Goal: Contribute content: Add original content to the website for others to see

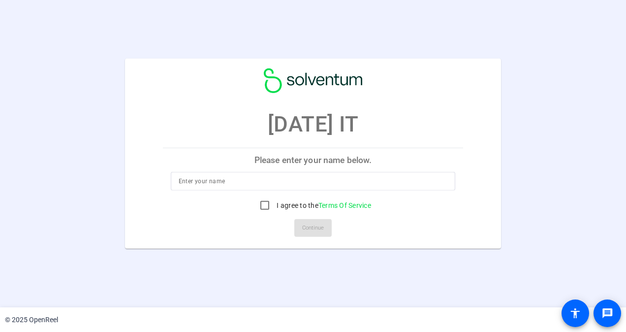
click at [261, 187] on input at bounding box center [313, 181] width 269 height 12
type input "[PERSON_NAME]"
click at [263, 202] on input "I agree to the Terms Of Service" at bounding box center [265, 205] width 20 height 20
checkbox input "true"
click at [303, 225] on span "Continue" at bounding box center [313, 227] width 22 height 15
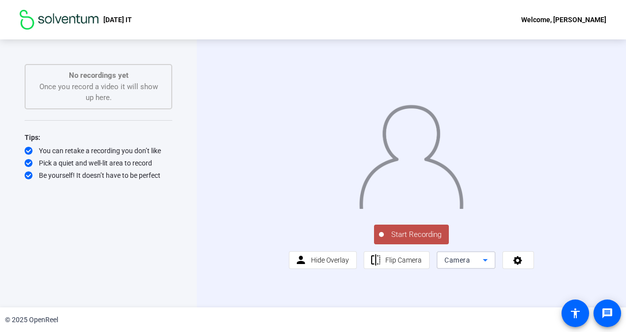
click at [487, 266] on icon at bounding box center [485, 260] width 12 height 12
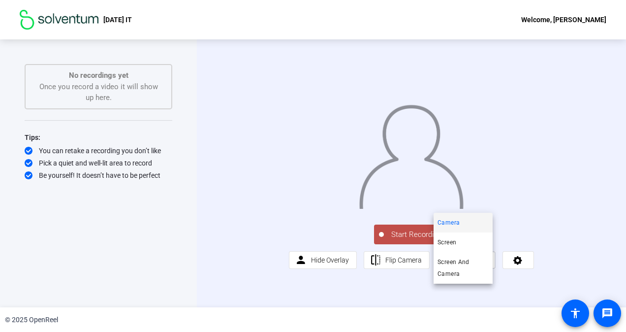
click at [486, 293] on div at bounding box center [313, 166] width 626 height 332
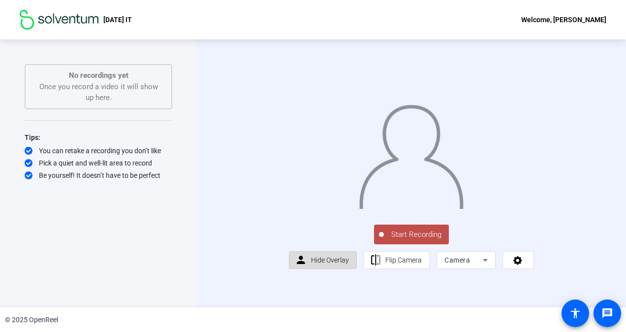
click at [325, 264] on span "Hide Overlay" at bounding box center [330, 260] width 38 height 8
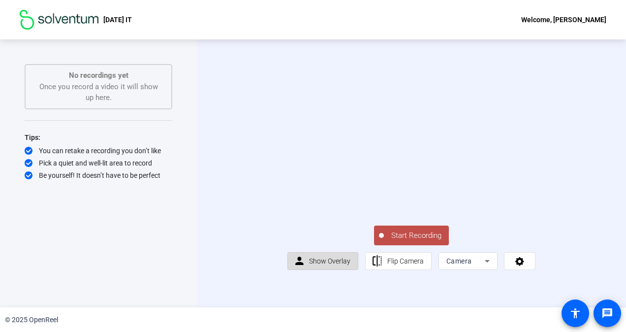
click at [325, 265] on span "Show Overlay" at bounding box center [329, 261] width 41 height 8
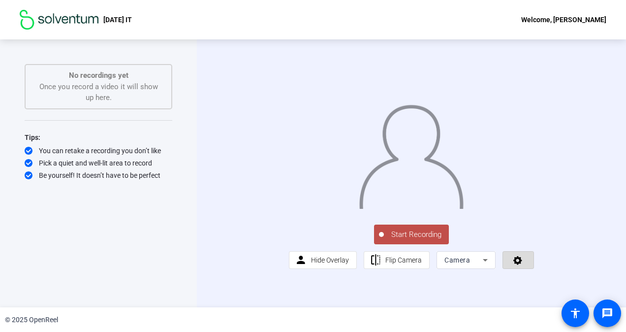
click at [506, 272] on span at bounding box center [518, 260] width 31 height 24
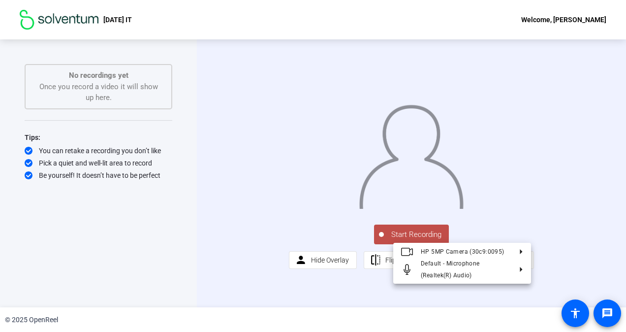
click at [506, 294] on div at bounding box center [313, 166] width 626 height 332
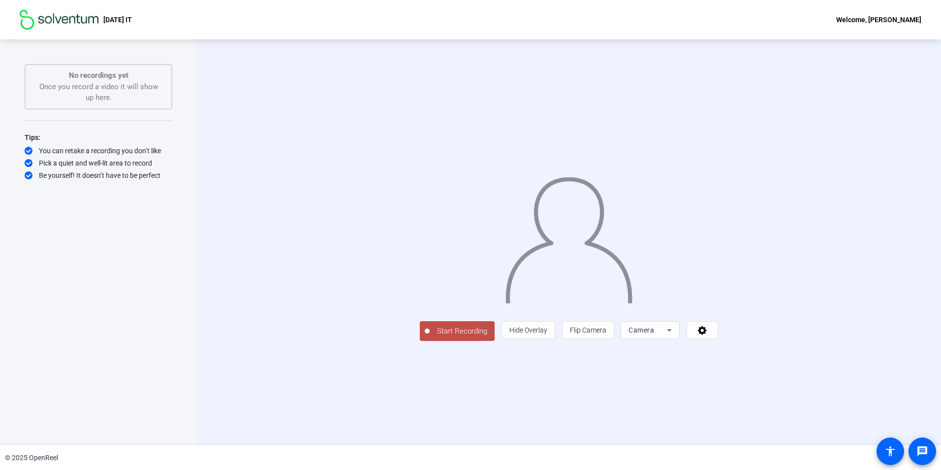
click at [430, 331] on span "Start Recording" at bounding box center [462, 330] width 65 height 11
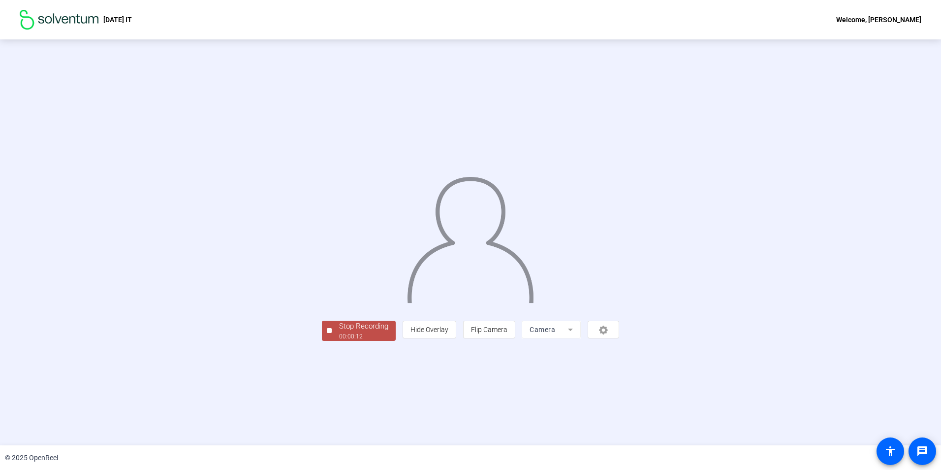
click at [339, 331] on div "00:00:12" at bounding box center [363, 336] width 49 height 9
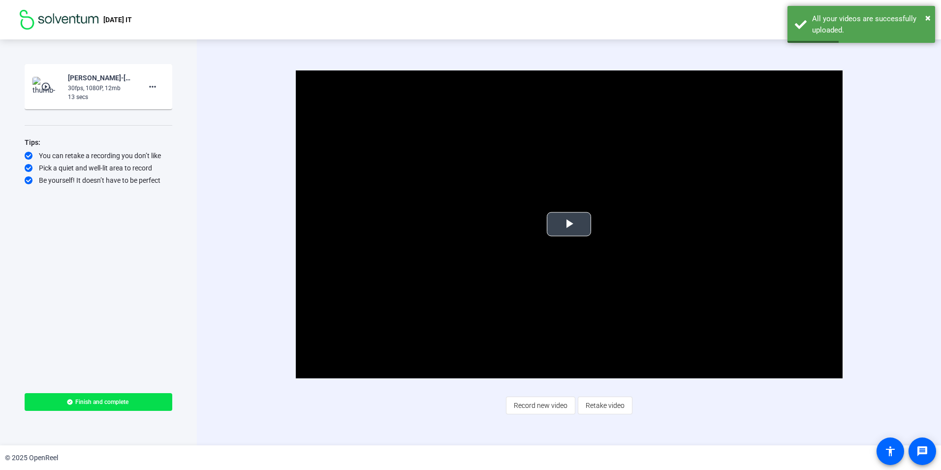
click at [569, 224] on span "Video Player" at bounding box center [569, 224] width 0 height 0
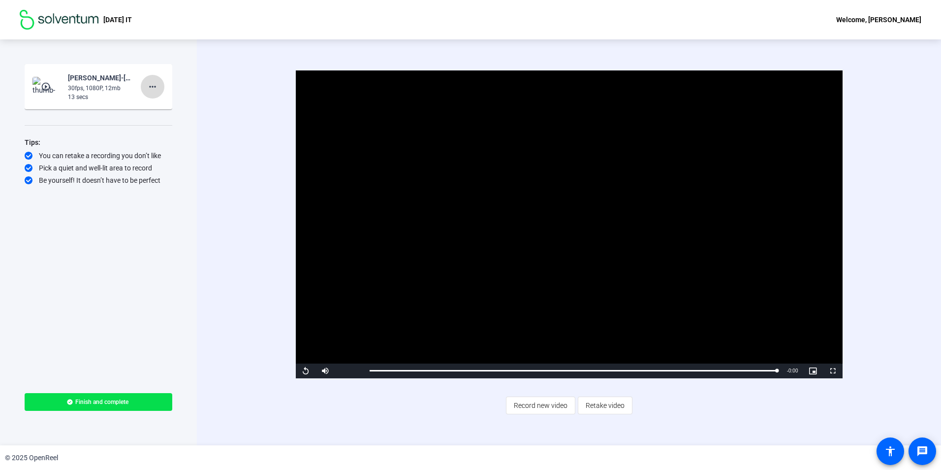
click at [161, 88] on span at bounding box center [153, 87] width 24 height 24
click at [161, 105] on span "Delete clip" at bounding box center [168, 107] width 39 height 12
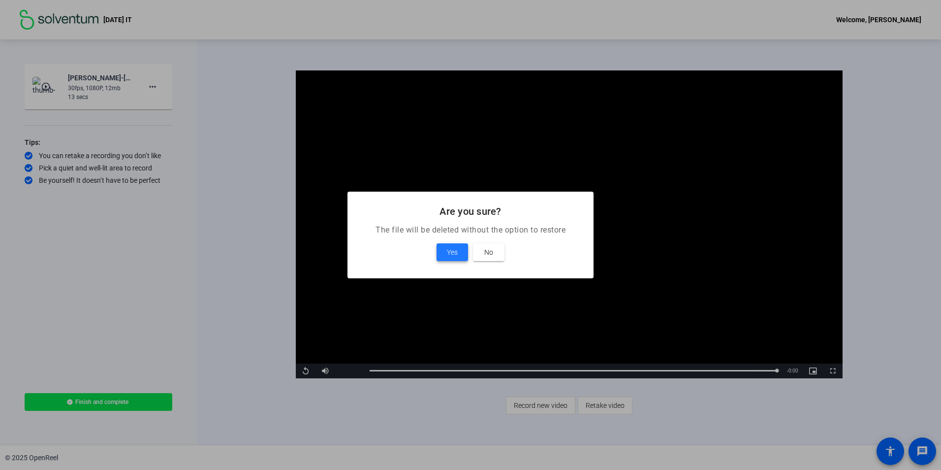
click at [450, 255] on span "Yes" at bounding box center [452, 252] width 11 height 12
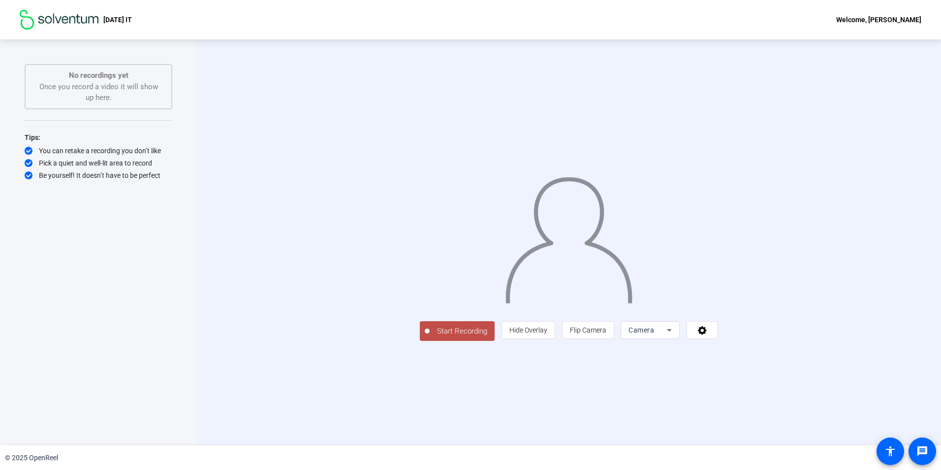
click at [430, 331] on span "Start Recording" at bounding box center [462, 330] width 65 height 11
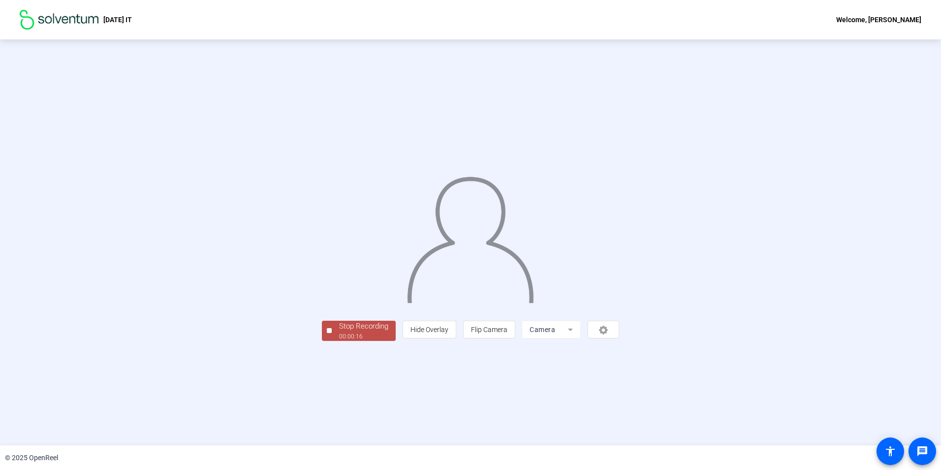
click at [339, 331] on div "00:00:16" at bounding box center [363, 336] width 49 height 9
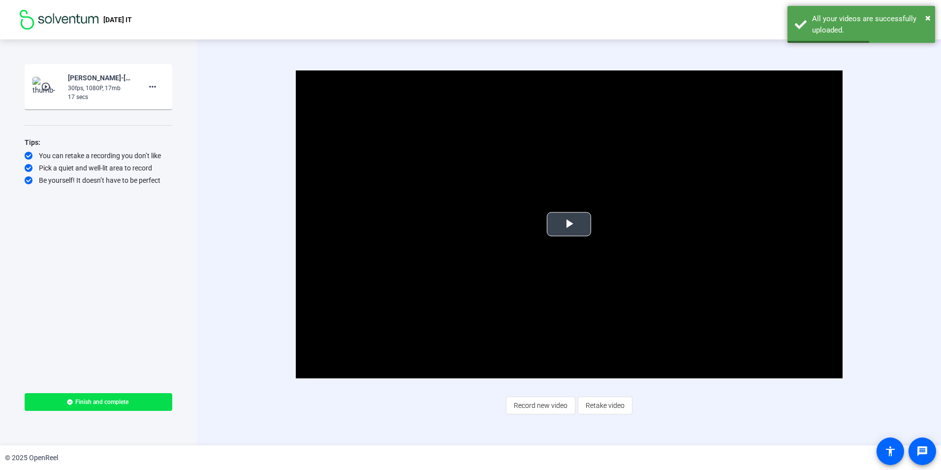
click at [569, 224] on span "Video Player" at bounding box center [569, 224] width 0 height 0
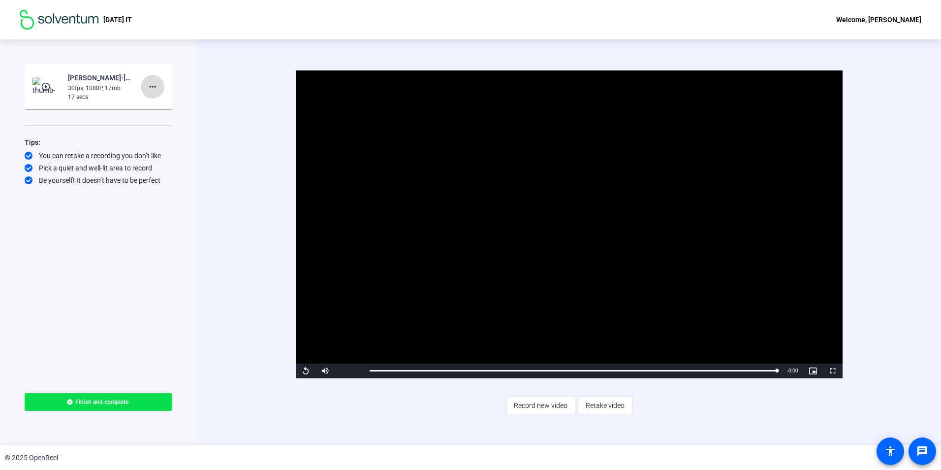
drag, startPoint x: 647, startPoint y: 206, endPoint x: 157, endPoint y: 85, distance: 504.9
click at [157, 85] on mat-icon "more_horiz" at bounding box center [153, 87] width 12 height 12
click at [155, 108] on span "Delete clip" at bounding box center [168, 107] width 39 height 12
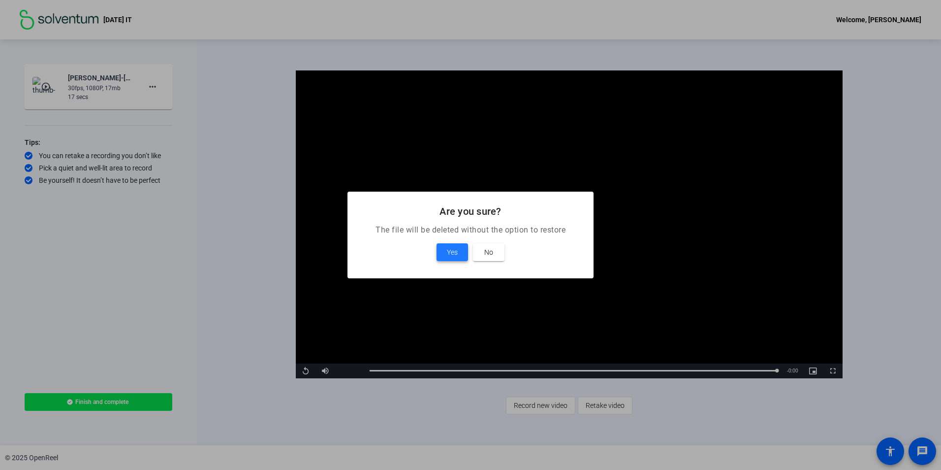
click at [451, 245] on span at bounding box center [452, 252] width 31 height 24
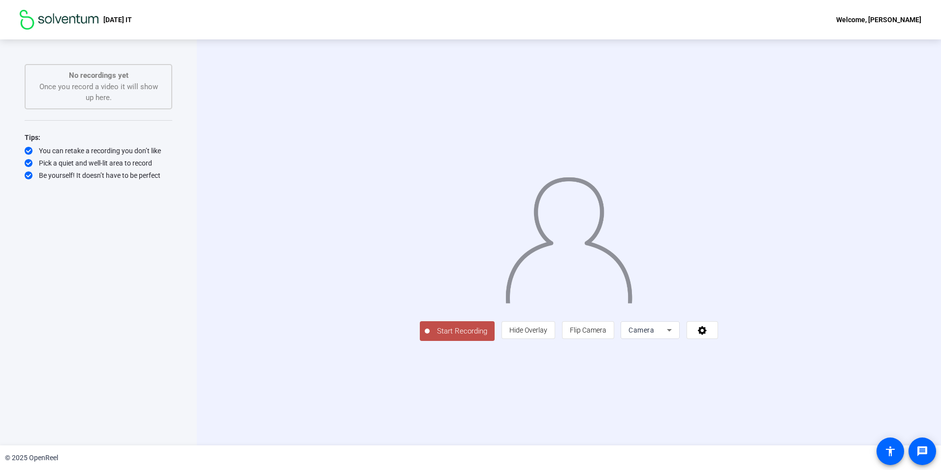
click at [430, 331] on span "Start Recording" at bounding box center [462, 330] width 65 height 11
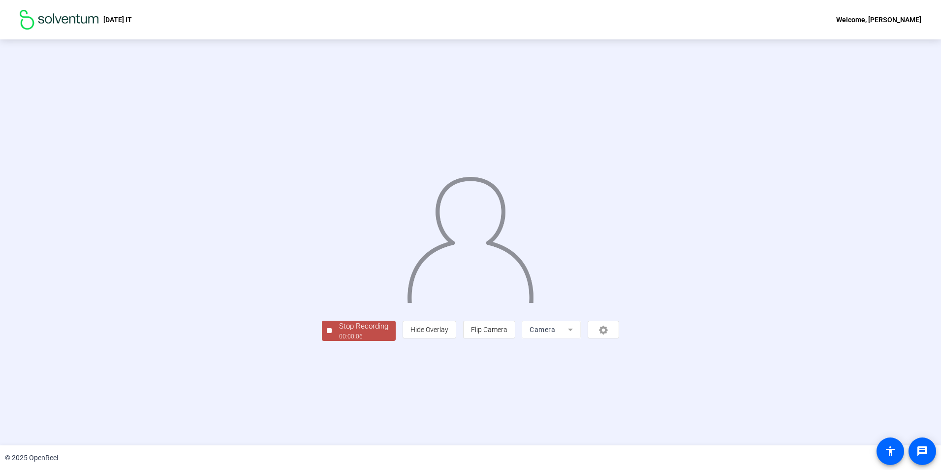
click at [339, 331] on div "Stop Recording" at bounding box center [363, 325] width 49 height 11
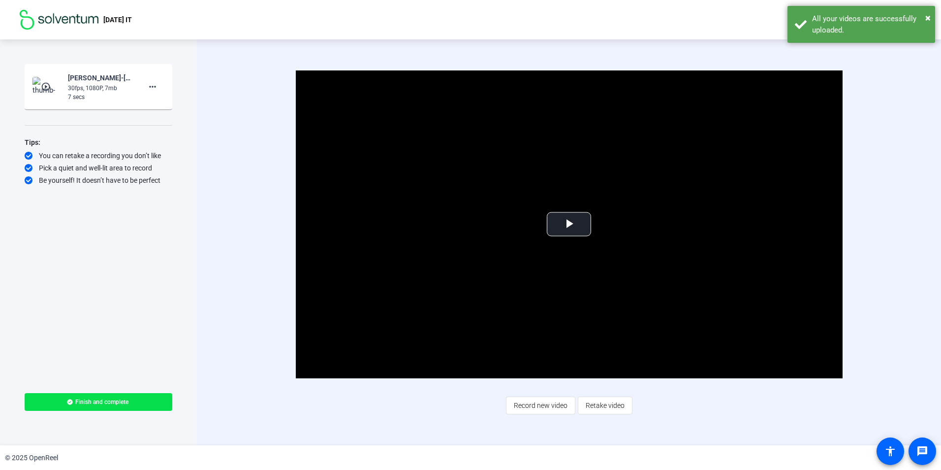
click at [63, 89] on div "play_circle_outline [PERSON_NAME]-[DATE] IT-[DATE] IT -1759347472111-webcam 30f…" at bounding box center [98, 87] width 132 height 30
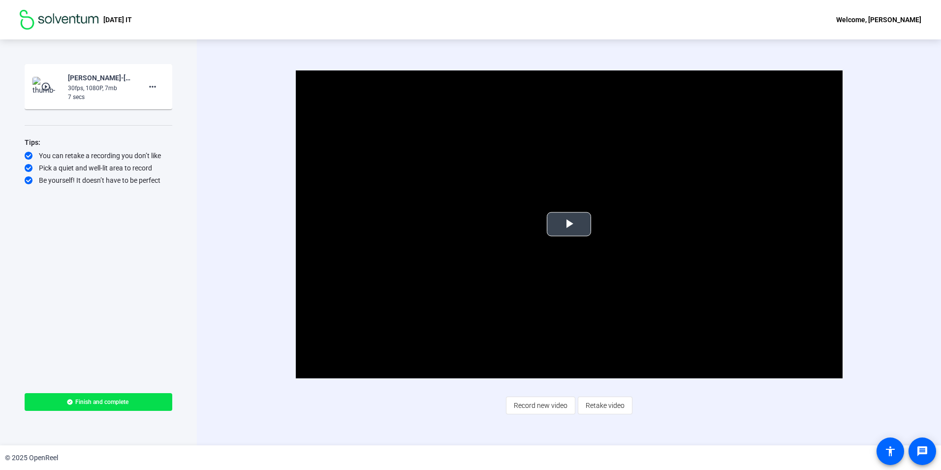
click at [569, 224] on span "Video Player" at bounding box center [569, 224] width 0 height 0
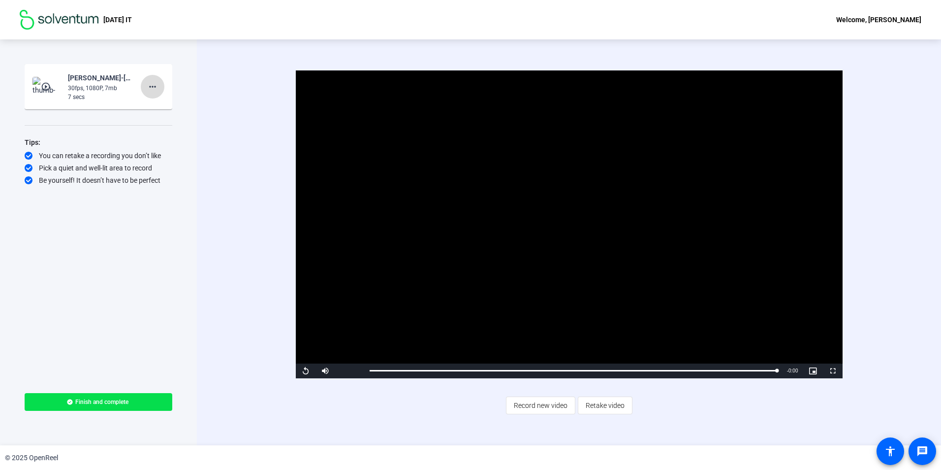
click at [152, 85] on mat-icon "more_horiz" at bounding box center [153, 87] width 12 height 12
click at [160, 111] on span "Delete clip" at bounding box center [168, 107] width 39 height 12
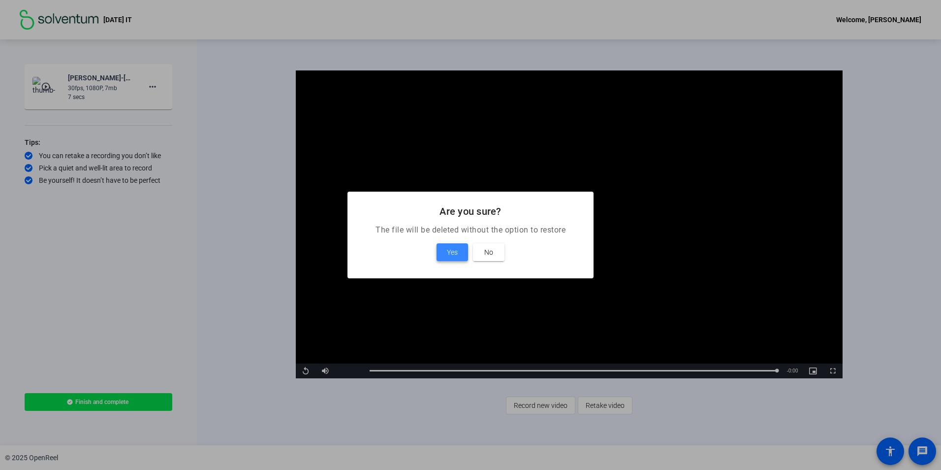
click at [444, 251] on span at bounding box center [452, 252] width 31 height 24
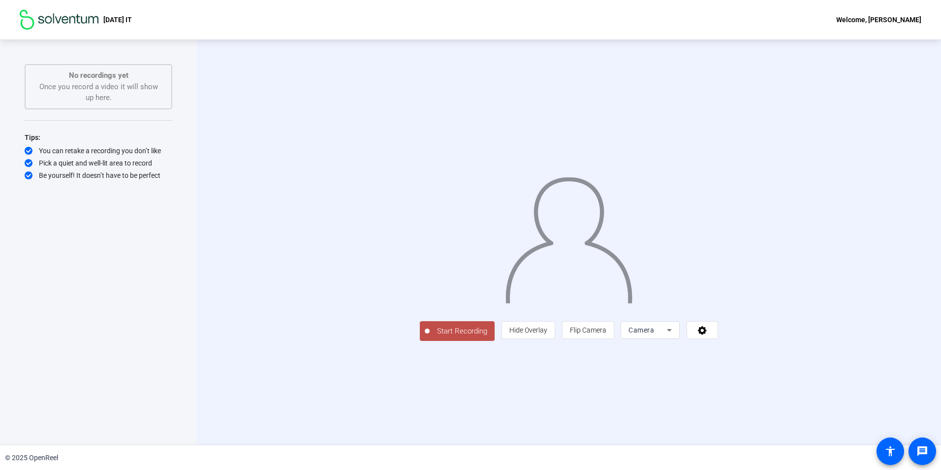
drag, startPoint x: 443, startPoint y: 246, endPoint x: 420, endPoint y: 247, distance: 23.2
drag, startPoint x: 420, startPoint y: 247, endPoint x: 169, endPoint y: 323, distance: 262.2
click at [169, 323] on div "Start Recording No recordings yet Once you record a video it will show up here.…" at bounding box center [99, 232] width 148 height 336
click at [430, 331] on span "Start Recording" at bounding box center [462, 330] width 65 height 11
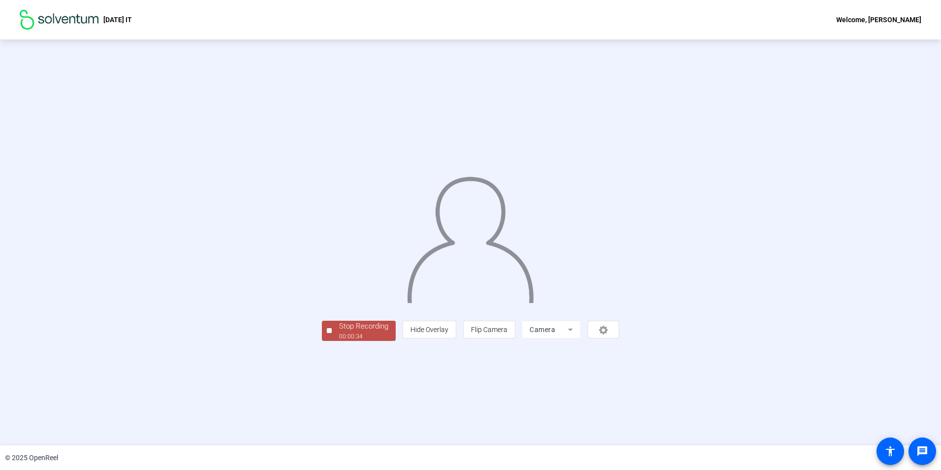
click at [339, 331] on div "Stop Recording" at bounding box center [363, 325] width 49 height 11
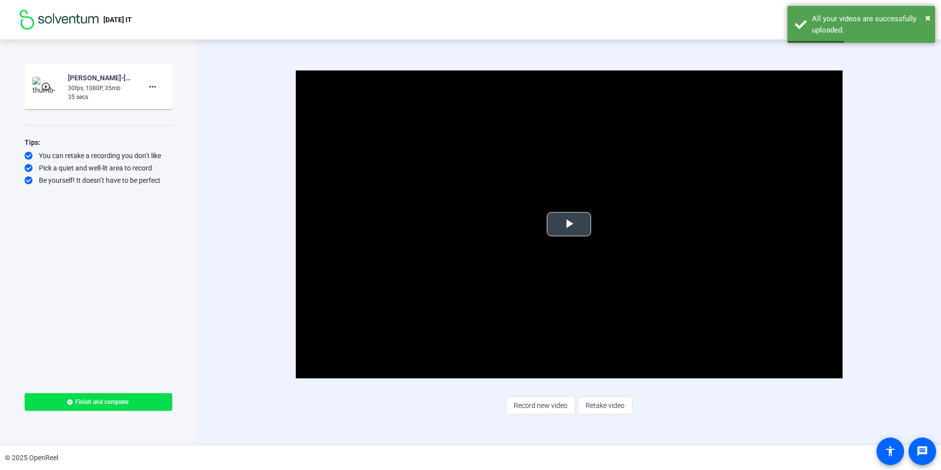
click at [569, 224] on span "Video Player" at bounding box center [569, 224] width 0 height 0
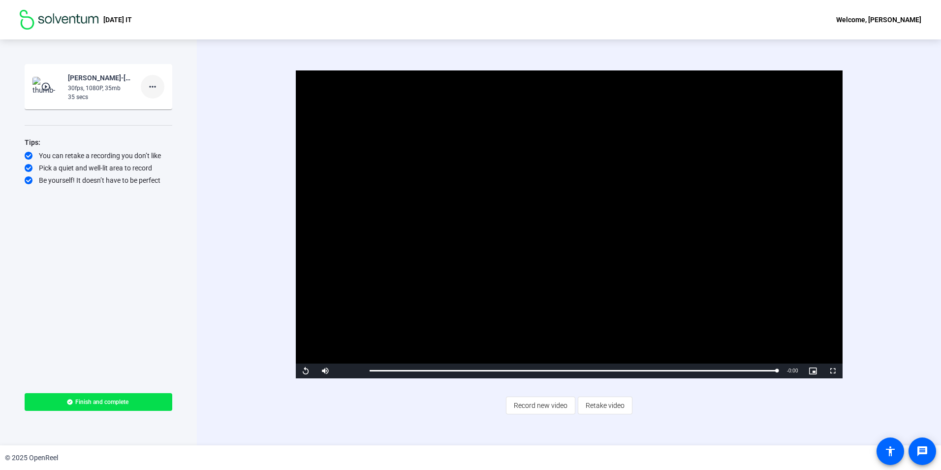
click at [155, 90] on mat-icon "more_horiz" at bounding box center [153, 87] width 12 height 12
click at [153, 112] on span "Delete clip" at bounding box center [168, 107] width 39 height 12
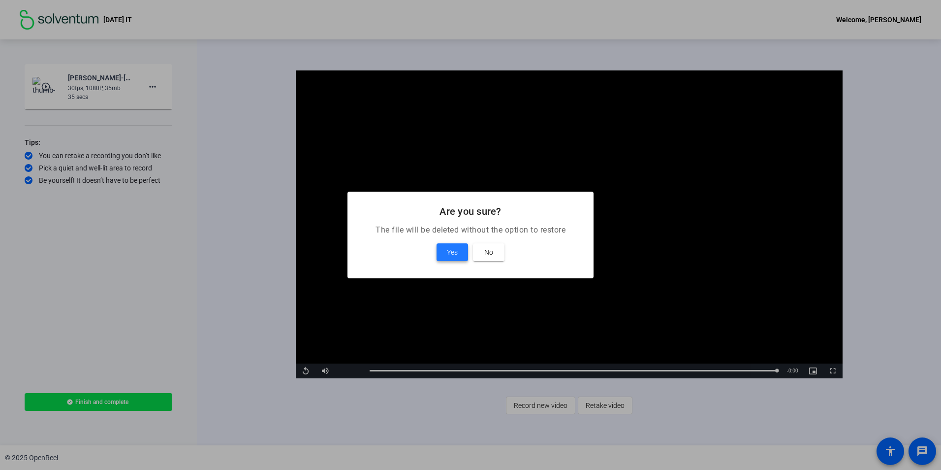
click at [447, 244] on span at bounding box center [452, 252] width 31 height 24
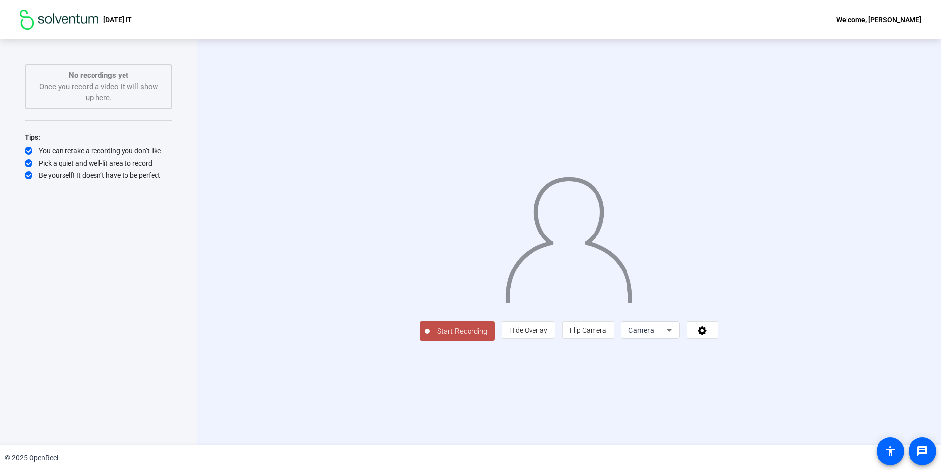
click at [430, 331] on span "Start Recording" at bounding box center [462, 330] width 65 height 11
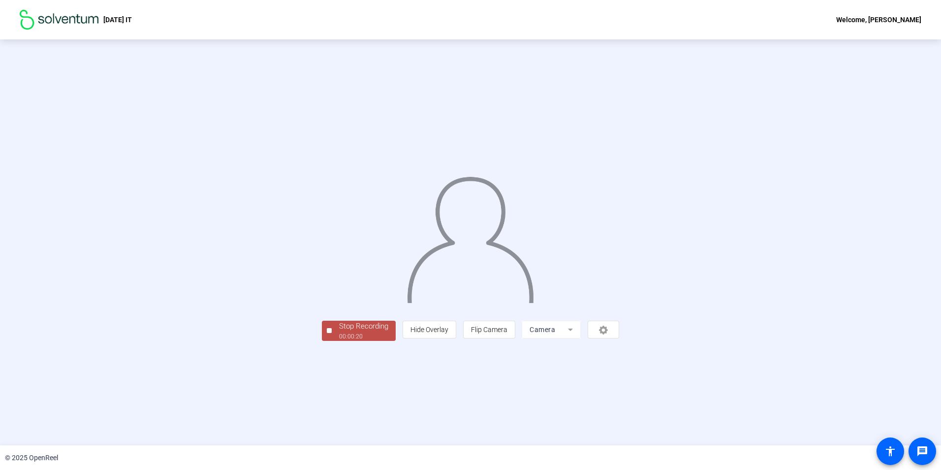
click at [339, 331] on div "00:00:20" at bounding box center [363, 336] width 49 height 9
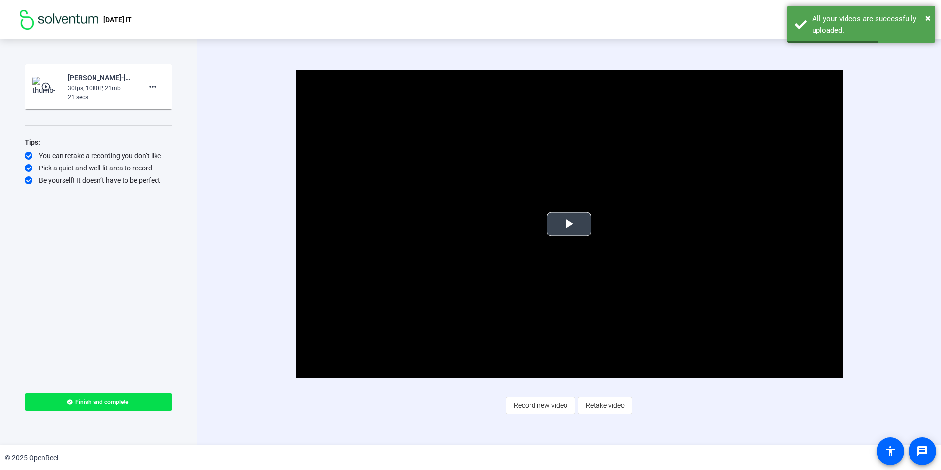
click at [554, 207] on video "Video Player" at bounding box center [569, 224] width 547 height 308
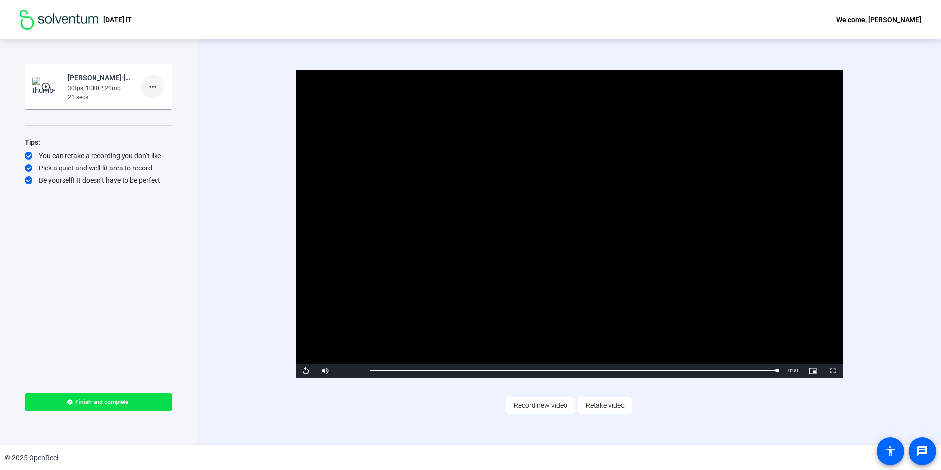
click at [149, 86] on mat-icon "more_horiz" at bounding box center [153, 87] width 12 height 12
click at [157, 110] on span "Delete clip" at bounding box center [168, 107] width 39 height 12
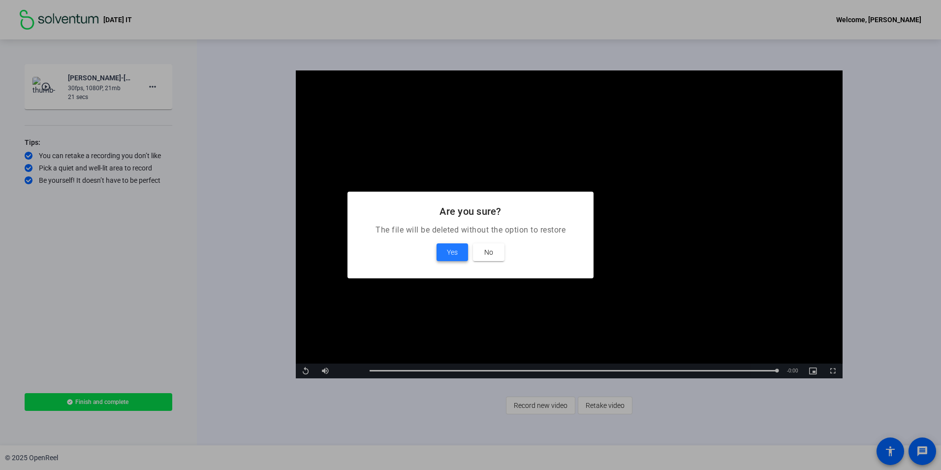
click at [455, 251] on span "Yes" at bounding box center [452, 252] width 11 height 12
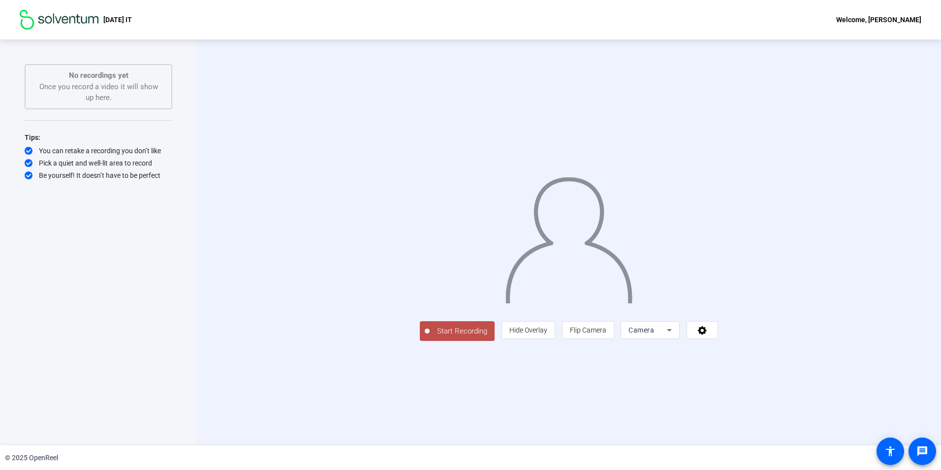
click at [430, 331] on span "Start Recording" at bounding box center [462, 330] width 65 height 11
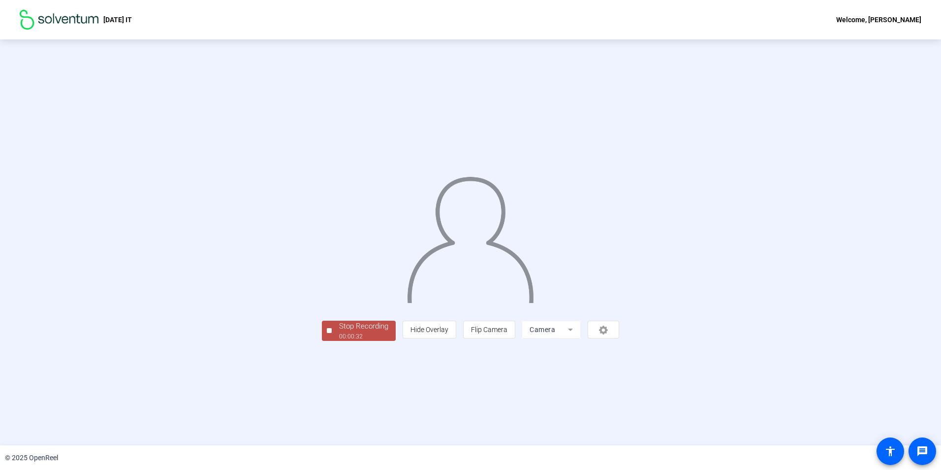
click at [339, 331] on div "00:00:32" at bounding box center [363, 336] width 49 height 9
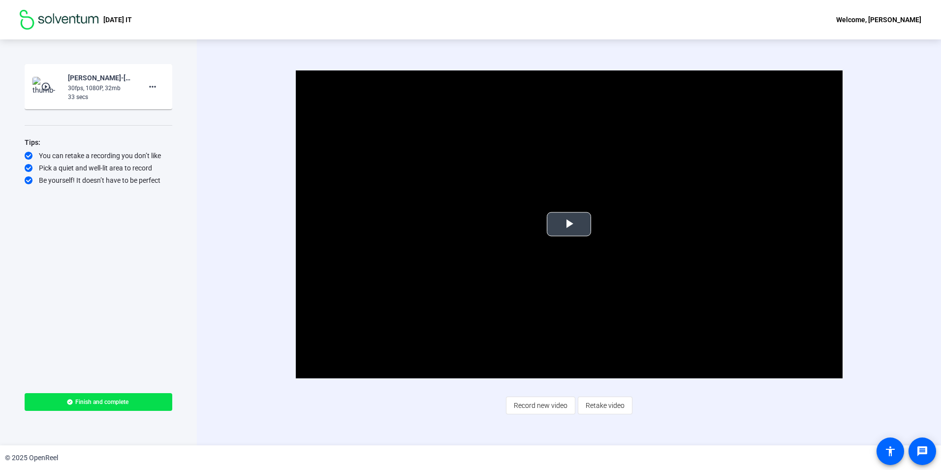
click at [569, 224] on span "Video Player" at bounding box center [569, 224] width 0 height 0
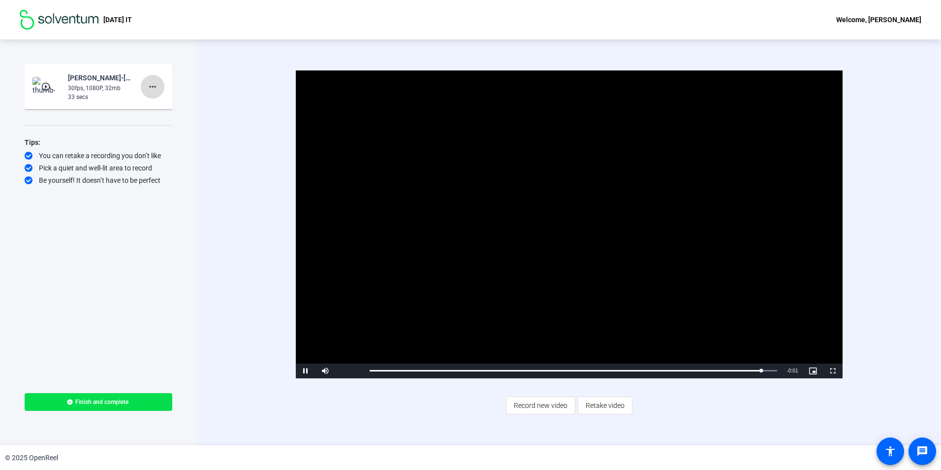
click at [148, 86] on mat-icon "more_horiz" at bounding box center [153, 87] width 12 height 12
click at [160, 110] on span "Delete clip" at bounding box center [168, 107] width 39 height 12
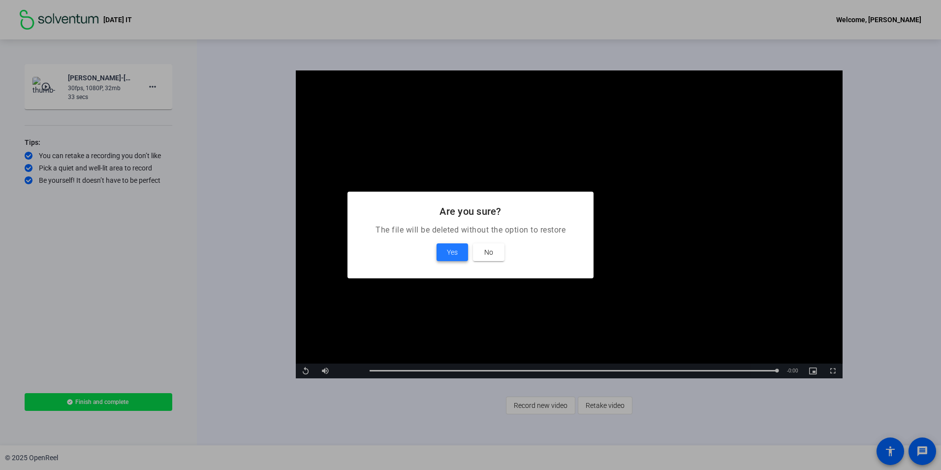
click at [439, 254] on span at bounding box center [452, 252] width 31 height 24
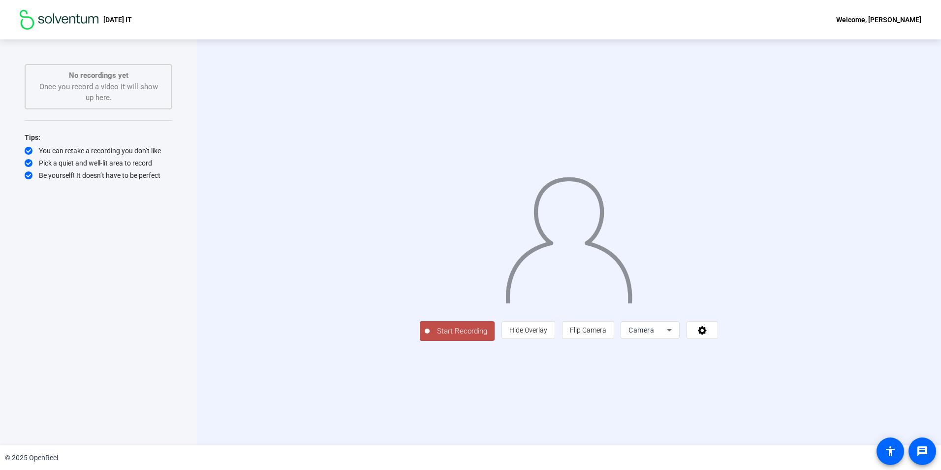
click at [430, 331] on span "Start Recording" at bounding box center [462, 330] width 65 height 11
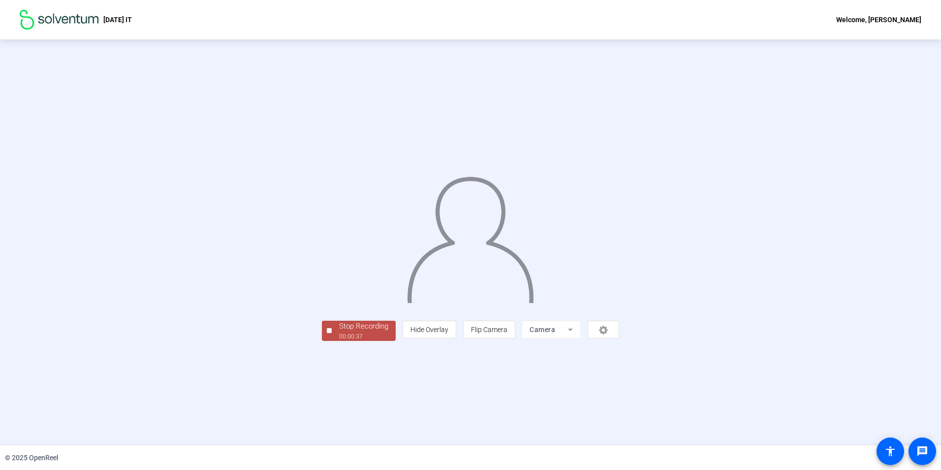
click at [339, 331] on div "Stop Recording" at bounding box center [363, 325] width 49 height 11
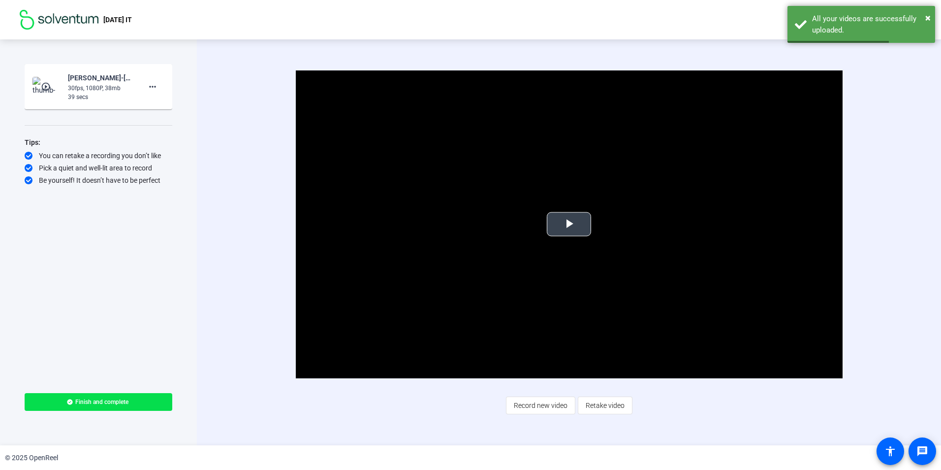
click at [569, 224] on span "Video Player" at bounding box center [569, 224] width 0 height 0
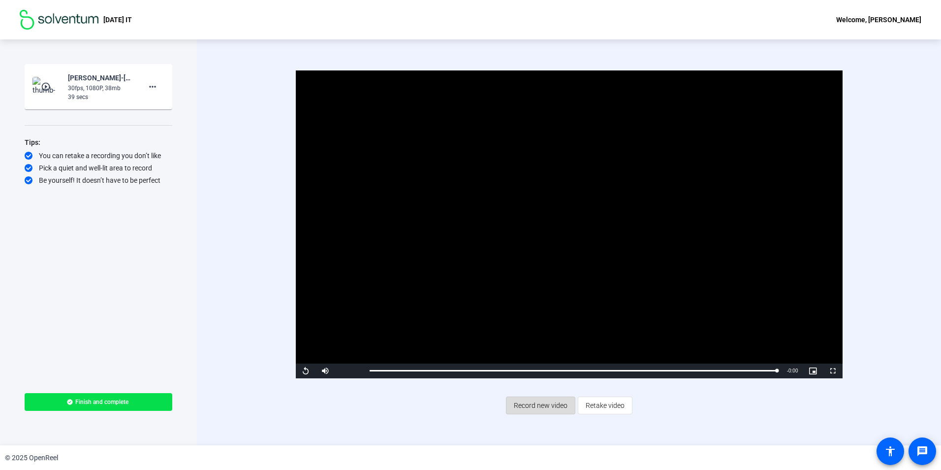
click at [534, 331] on span "Record new video" at bounding box center [541, 405] width 54 height 19
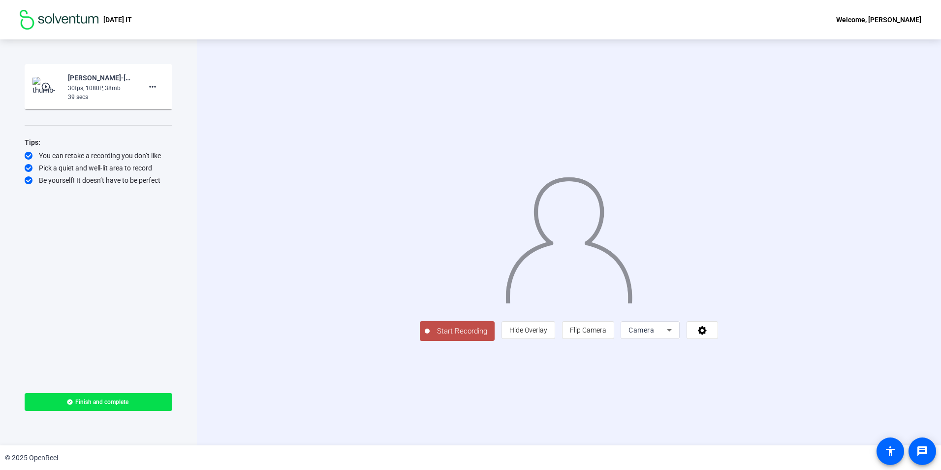
click at [430, 331] on span "Start Recording" at bounding box center [462, 330] width 65 height 11
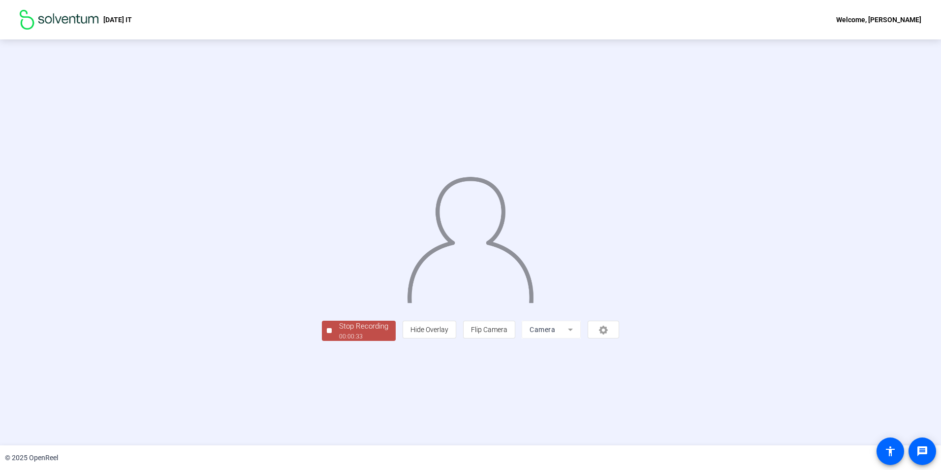
click at [339, 331] on div "00:00:33" at bounding box center [363, 336] width 49 height 9
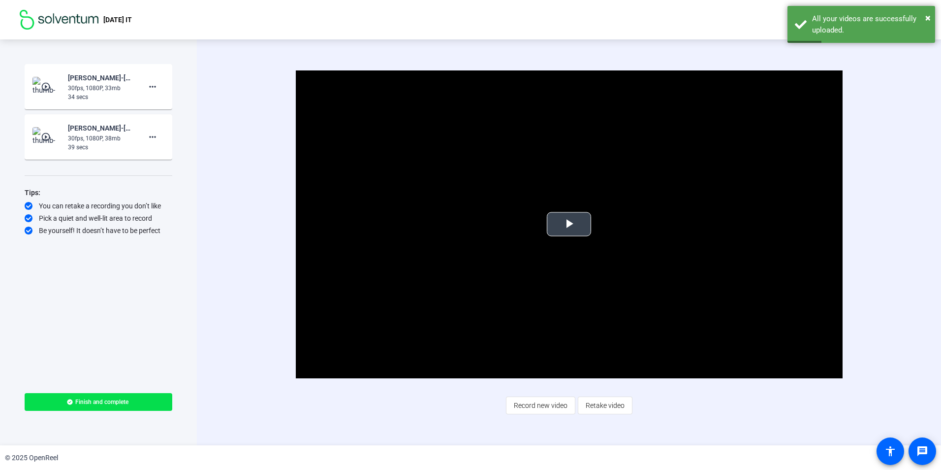
click at [569, 224] on span "Video Player" at bounding box center [569, 224] width 0 height 0
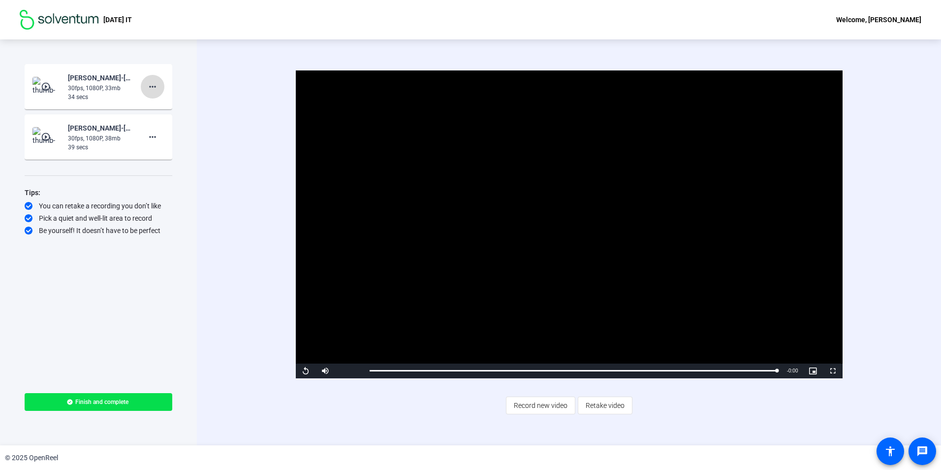
click at [155, 88] on mat-icon "more_horiz" at bounding box center [153, 87] width 12 height 12
click at [159, 111] on span "Delete clip" at bounding box center [168, 107] width 39 height 12
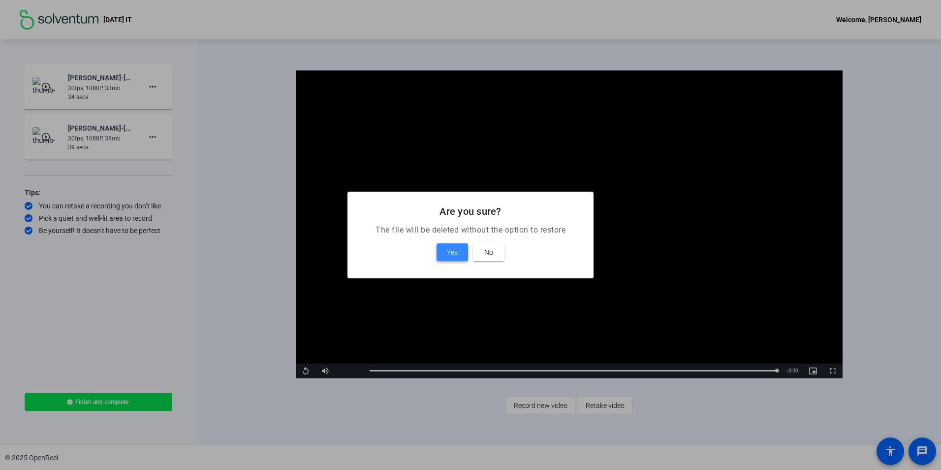
click at [454, 253] on span "Yes" at bounding box center [452, 252] width 11 height 12
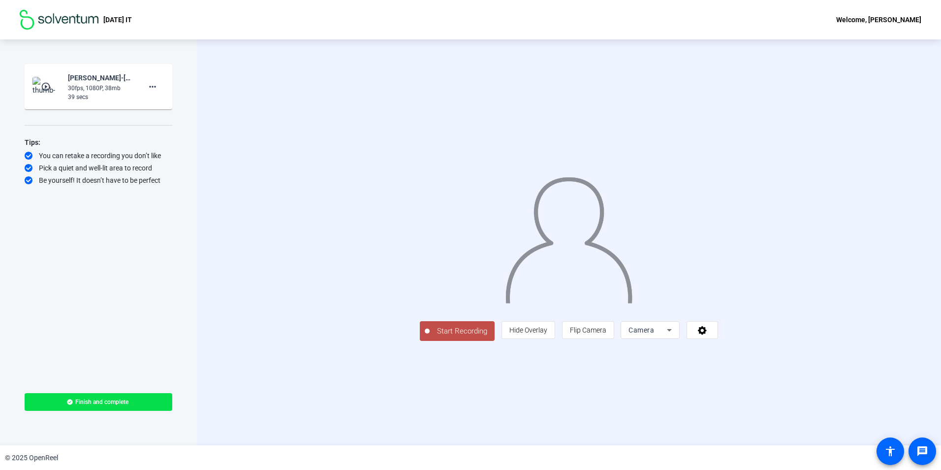
click at [430, 331] on span "Start Recording" at bounding box center [462, 330] width 65 height 11
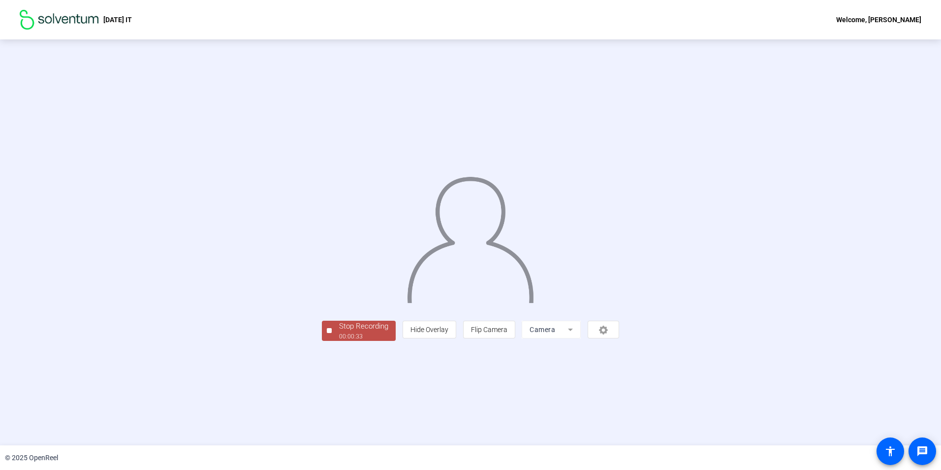
click at [339, 331] on div "00:00:33" at bounding box center [363, 336] width 49 height 9
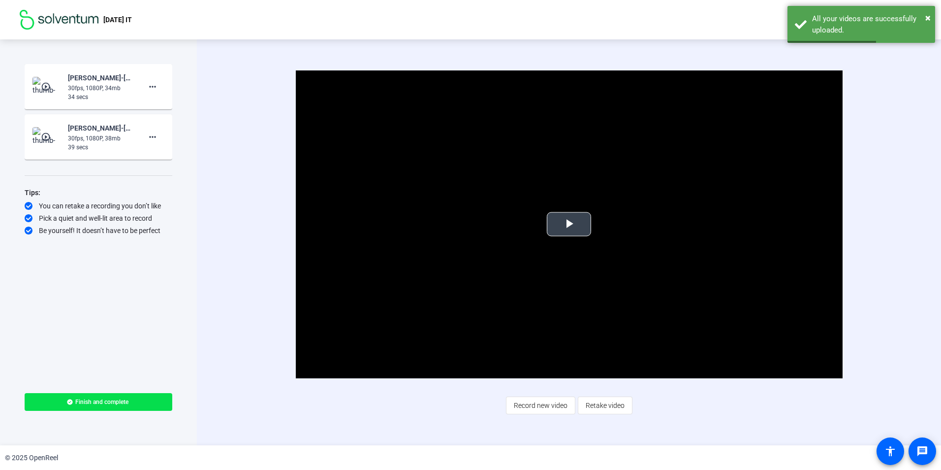
click at [569, 224] on span "Video Player" at bounding box center [569, 224] width 0 height 0
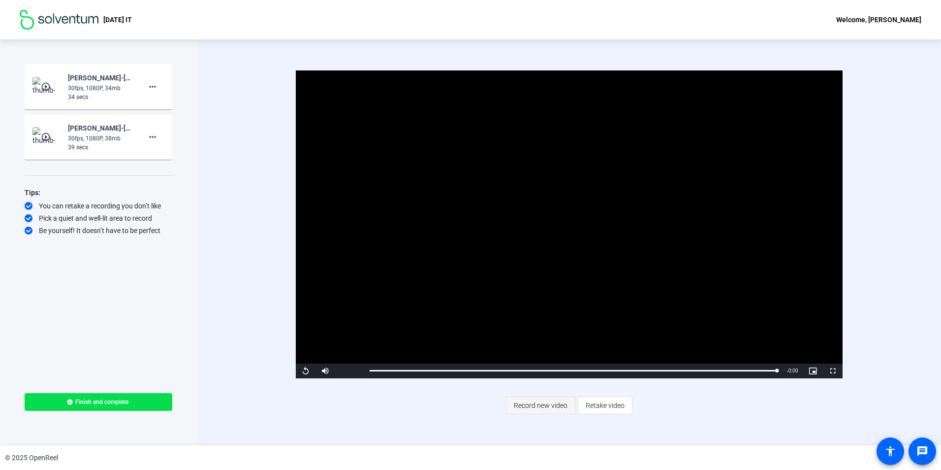
click at [540, 331] on span "Record new video" at bounding box center [541, 405] width 54 height 19
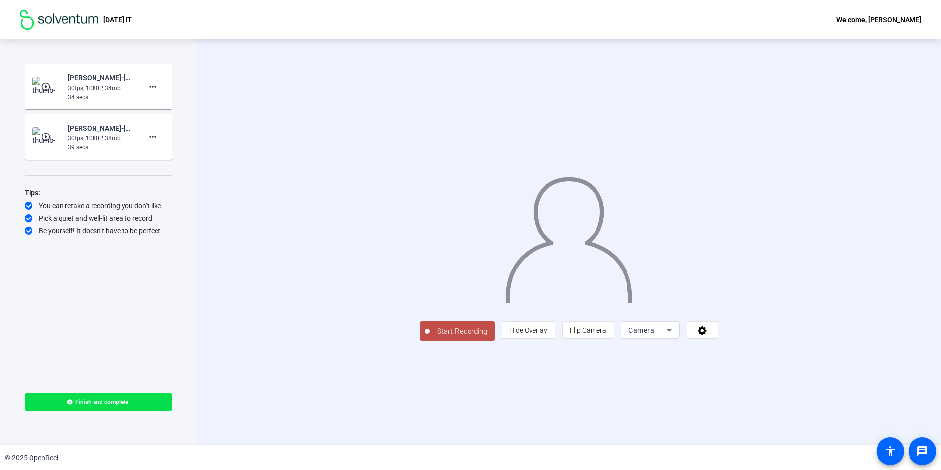
click at [430, 331] on span "Start Recording" at bounding box center [462, 330] width 65 height 11
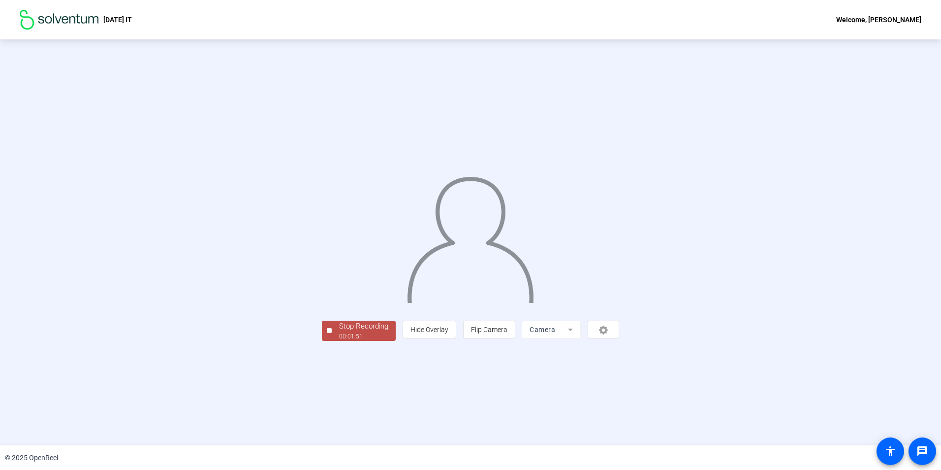
click at [339, 331] on div "00:01:51" at bounding box center [363, 336] width 49 height 9
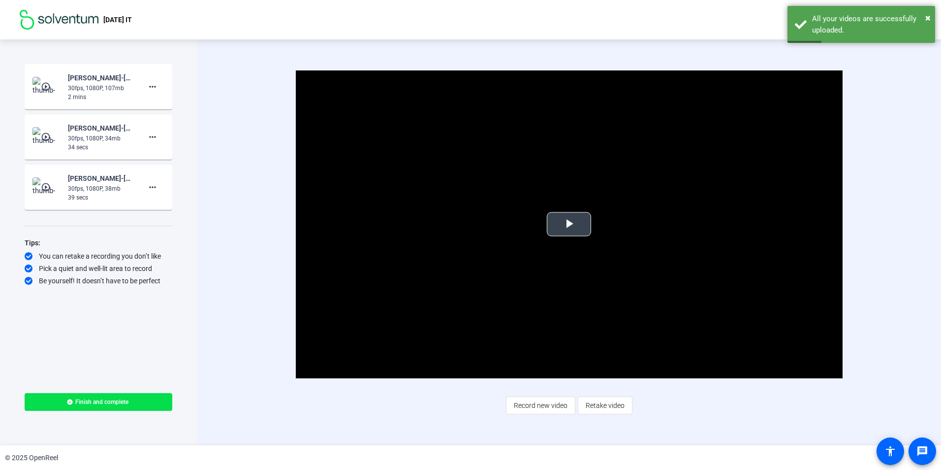
click at [569, 224] on span "Video Player" at bounding box center [569, 224] width 0 height 0
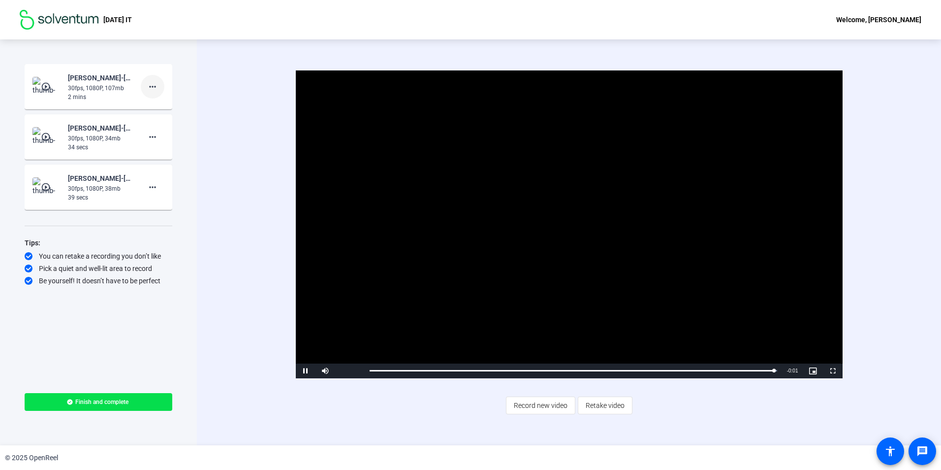
click at [157, 85] on mat-icon "more_horiz" at bounding box center [153, 87] width 12 height 12
click at [178, 110] on span "Delete clip" at bounding box center [168, 107] width 39 height 12
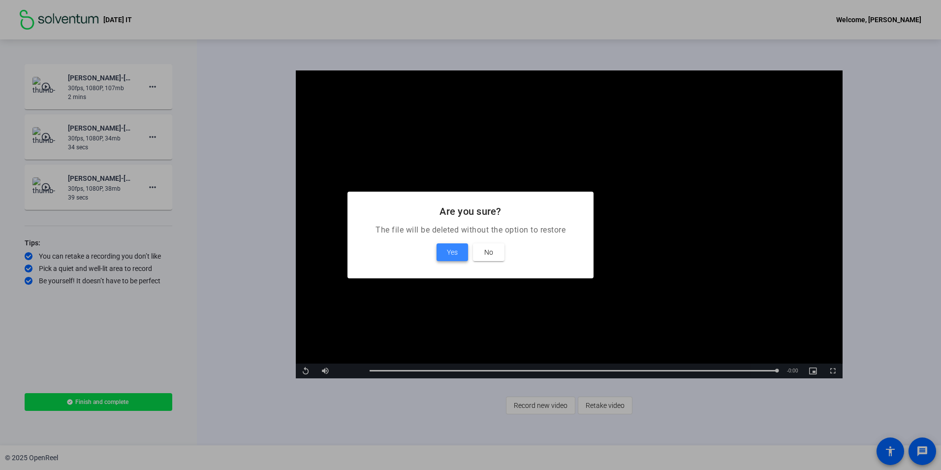
click at [451, 256] on span "Yes" at bounding box center [452, 252] width 11 height 12
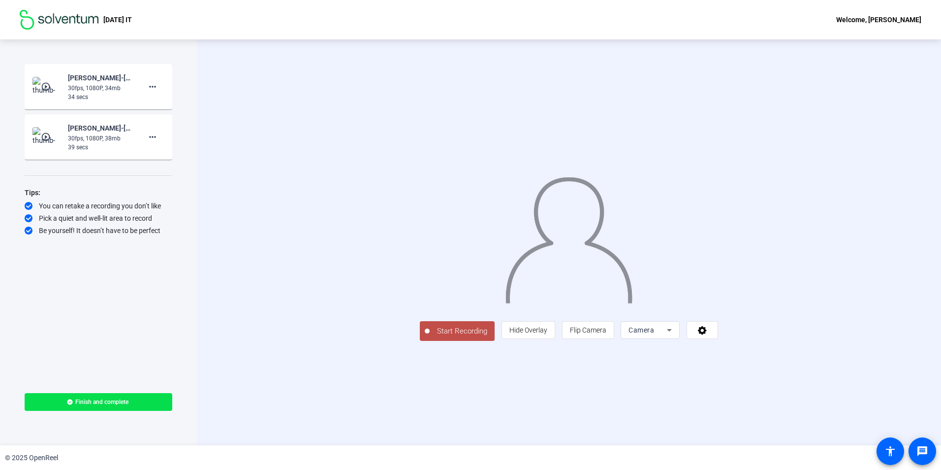
click at [430, 331] on span "Start Recording" at bounding box center [462, 330] width 65 height 11
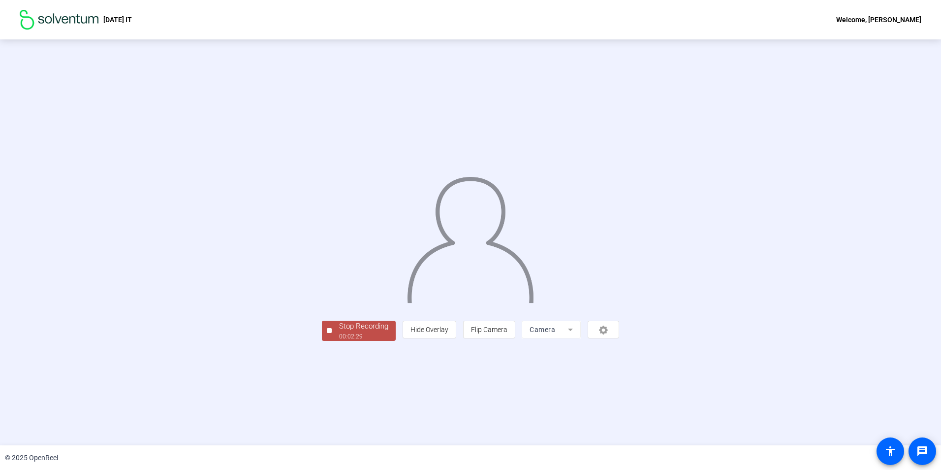
click at [339, 331] on div "00:02:29" at bounding box center [363, 336] width 49 height 9
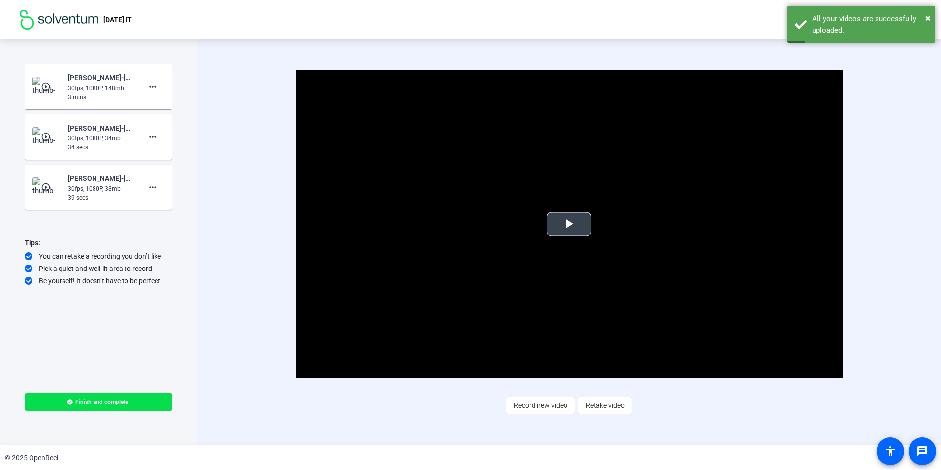
click at [569, 224] on span "Video Player" at bounding box center [569, 224] width 0 height 0
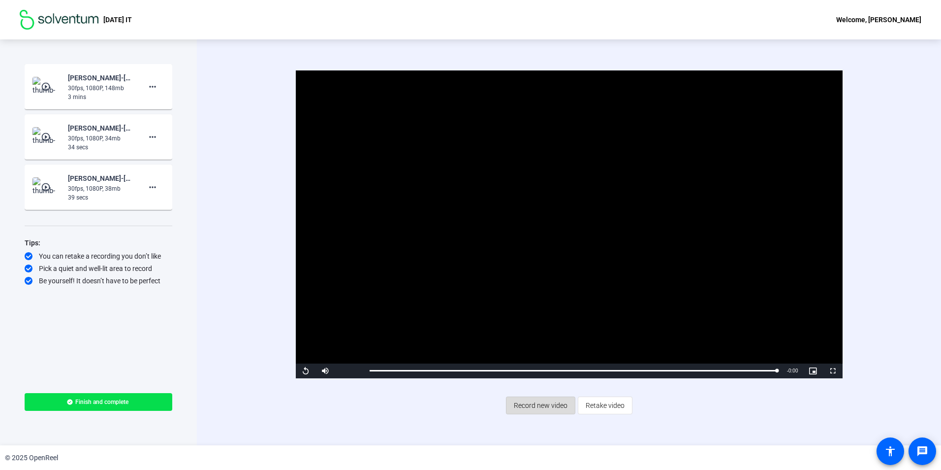
click at [548, 331] on span "Record new video" at bounding box center [541, 405] width 54 height 19
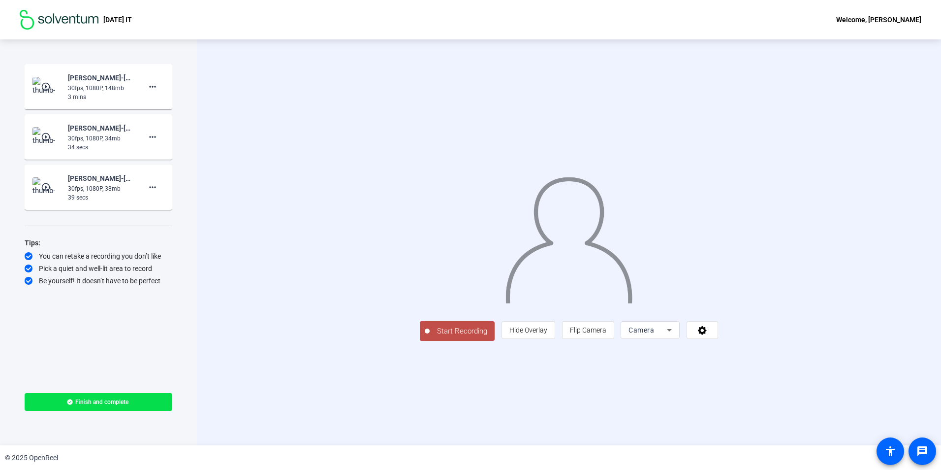
click at [430, 331] on span "Start Recording" at bounding box center [462, 330] width 65 height 11
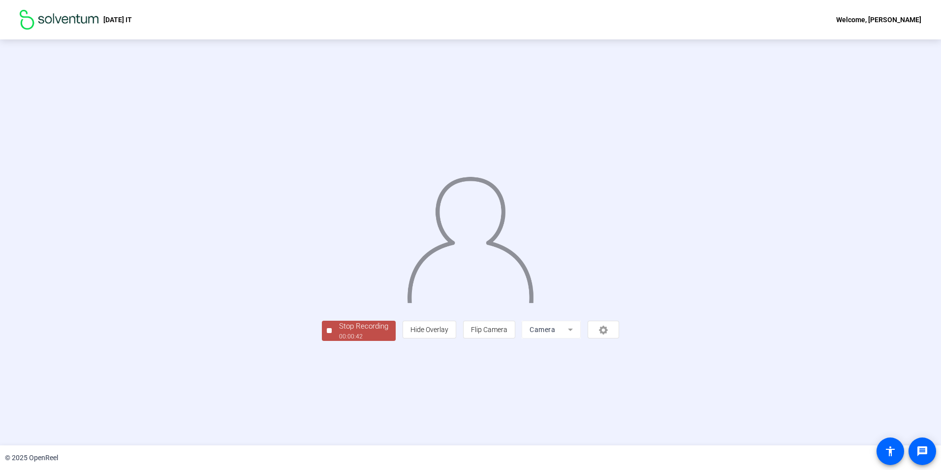
click at [339, 331] on div "00:00:42" at bounding box center [363, 336] width 49 height 9
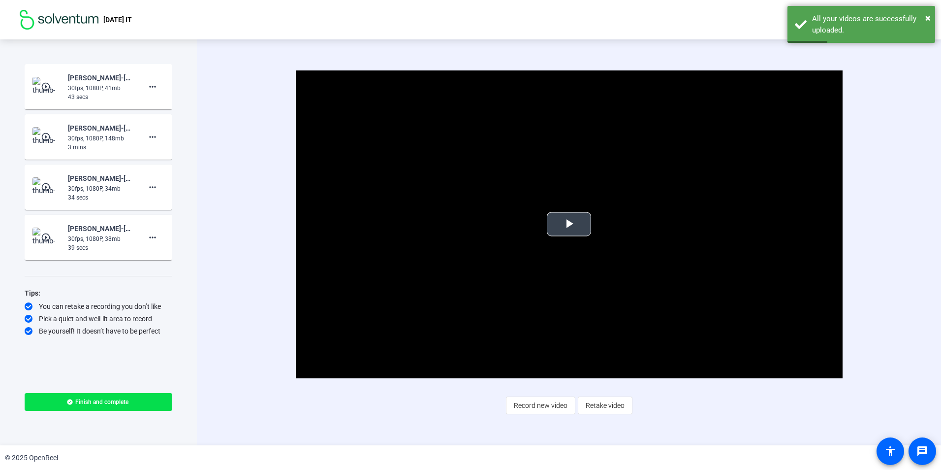
click at [569, 224] on span "Video Player" at bounding box center [569, 224] width 0 height 0
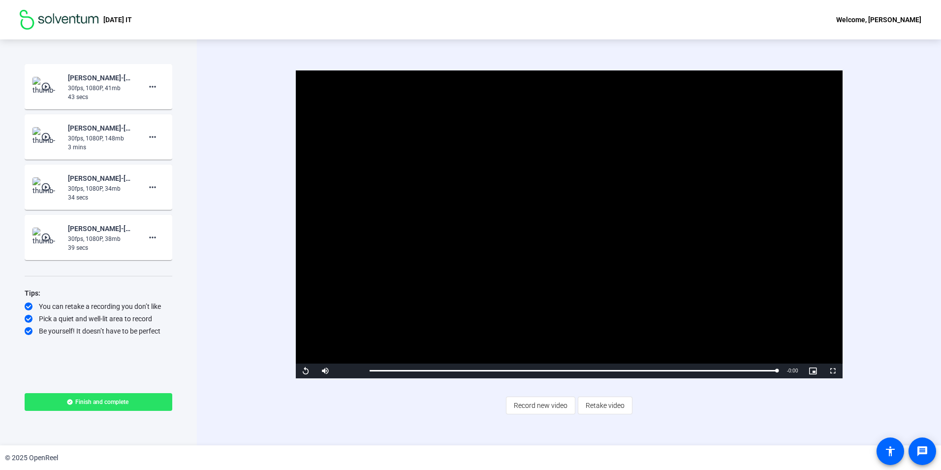
click at [93, 331] on span "Finish and complete" at bounding box center [101, 402] width 53 height 8
